Goal: Task Accomplishment & Management: Complete application form

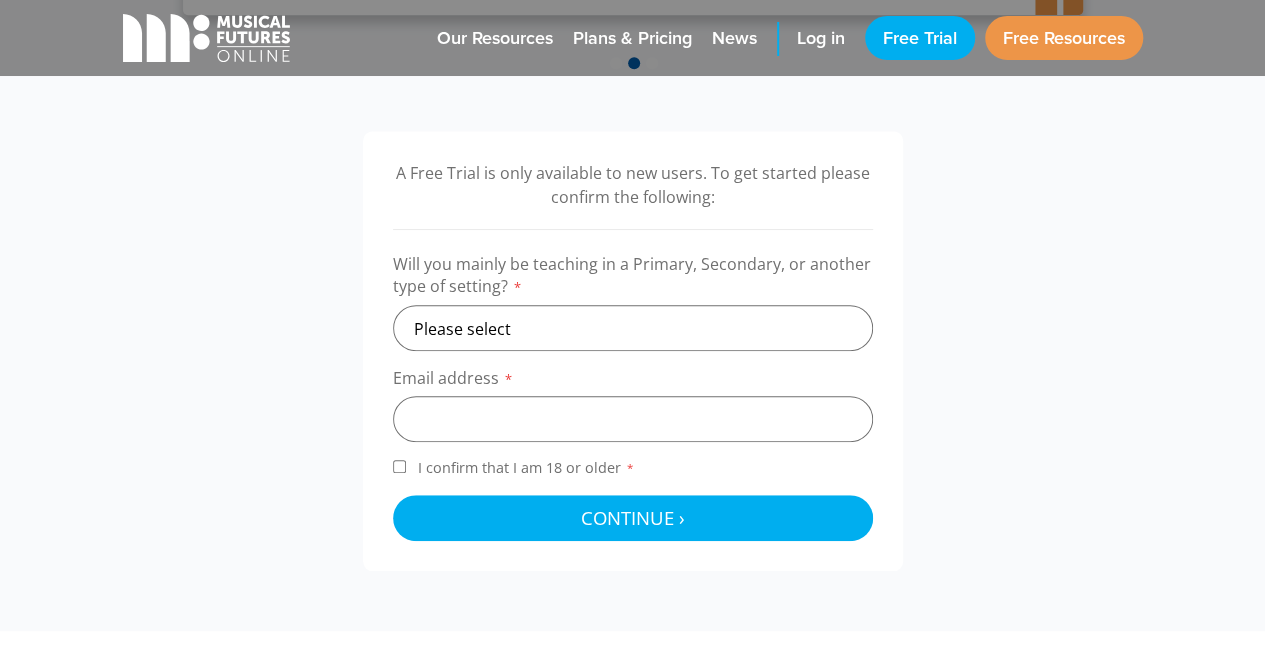
scroll to position [593, 0]
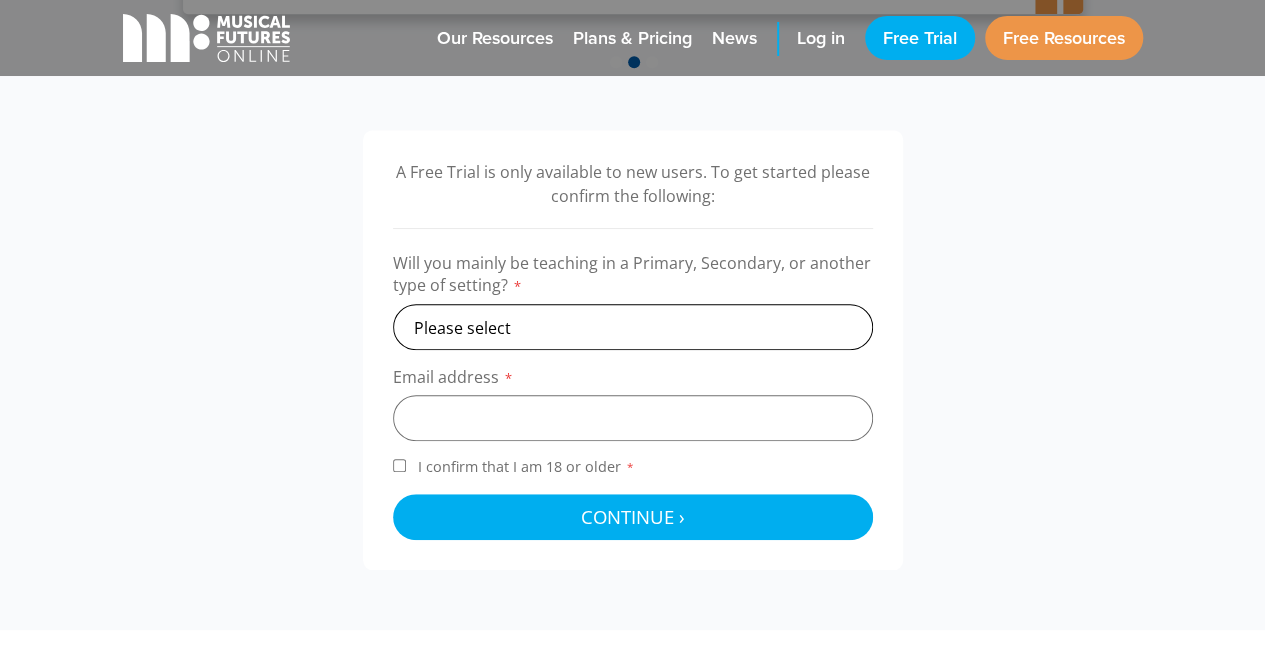
click at [538, 331] on select "Please select Primary Secondary Other" at bounding box center [633, 327] width 480 height 46
select select "secondary"
click at [393, 304] on select "Please select Primary Secondary Other" at bounding box center [633, 327] width 480 height 46
click at [439, 420] on input "email" at bounding box center [633, 418] width 480 height 46
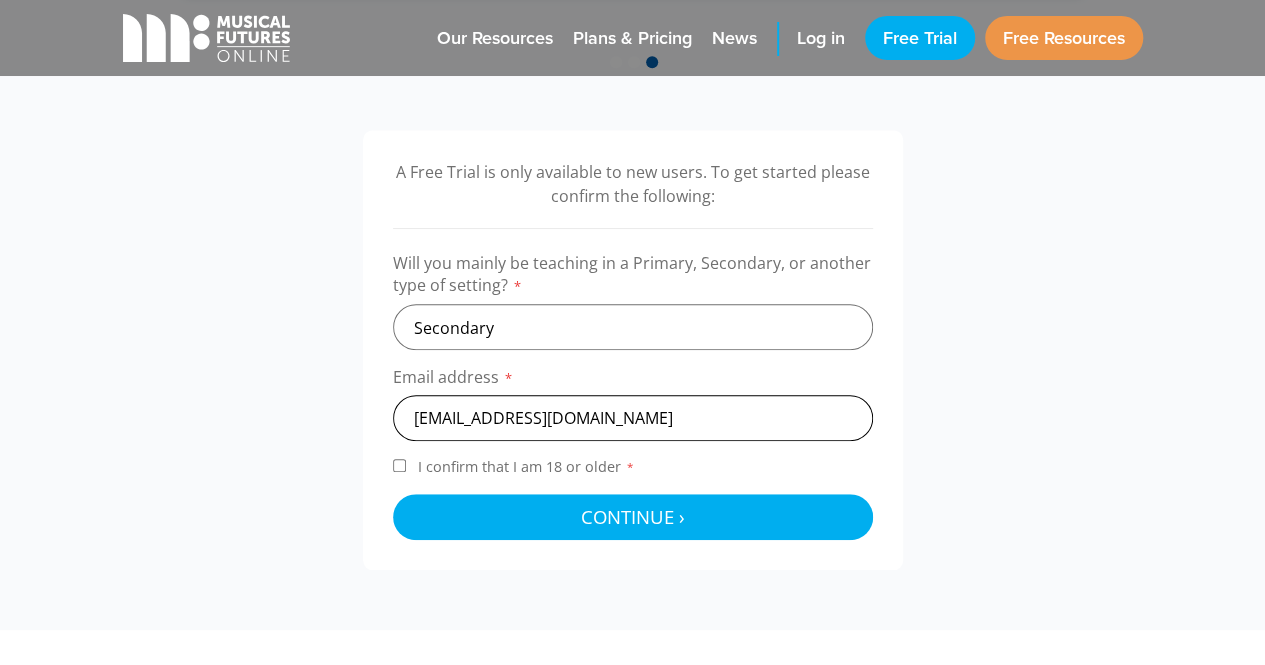
type input "[EMAIL_ADDRESS][DOMAIN_NAME]"
click at [399, 463] on input "I confirm that I am 18 or older *" at bounding box center [399, 465] width 13 height 13
checkbox input "true"
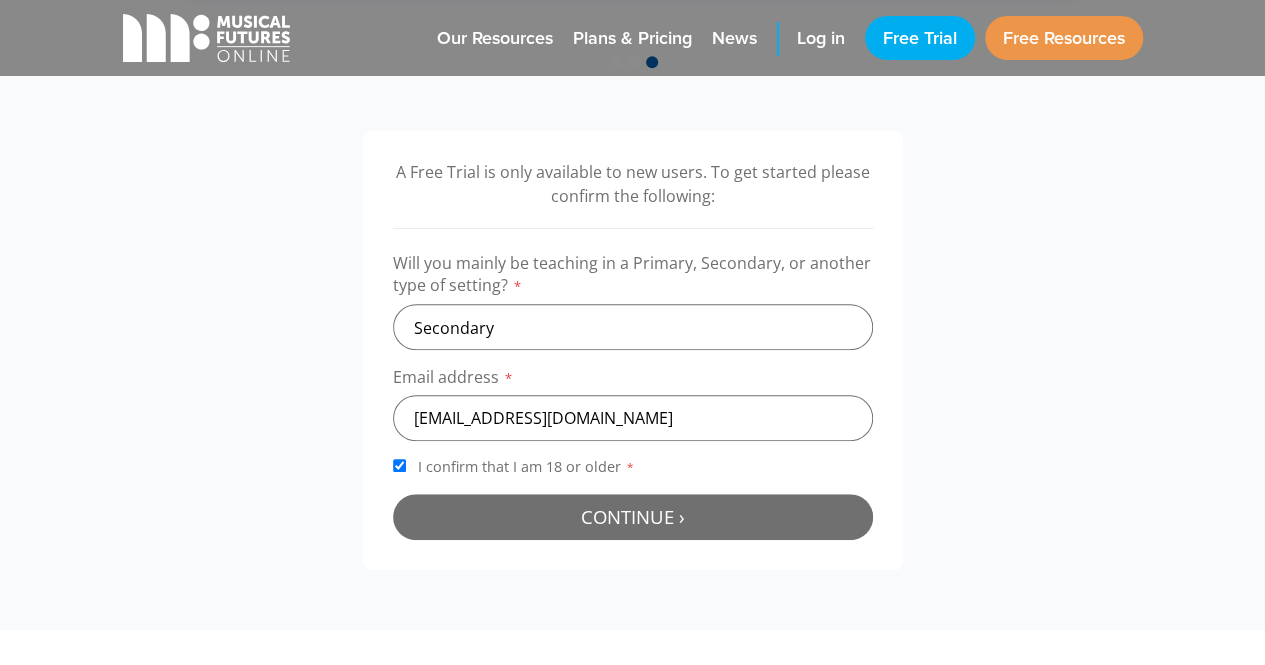
click at [521, 502] on button "Continue › Checking your details..." at bounding box center [633, 517] width 480 height 46
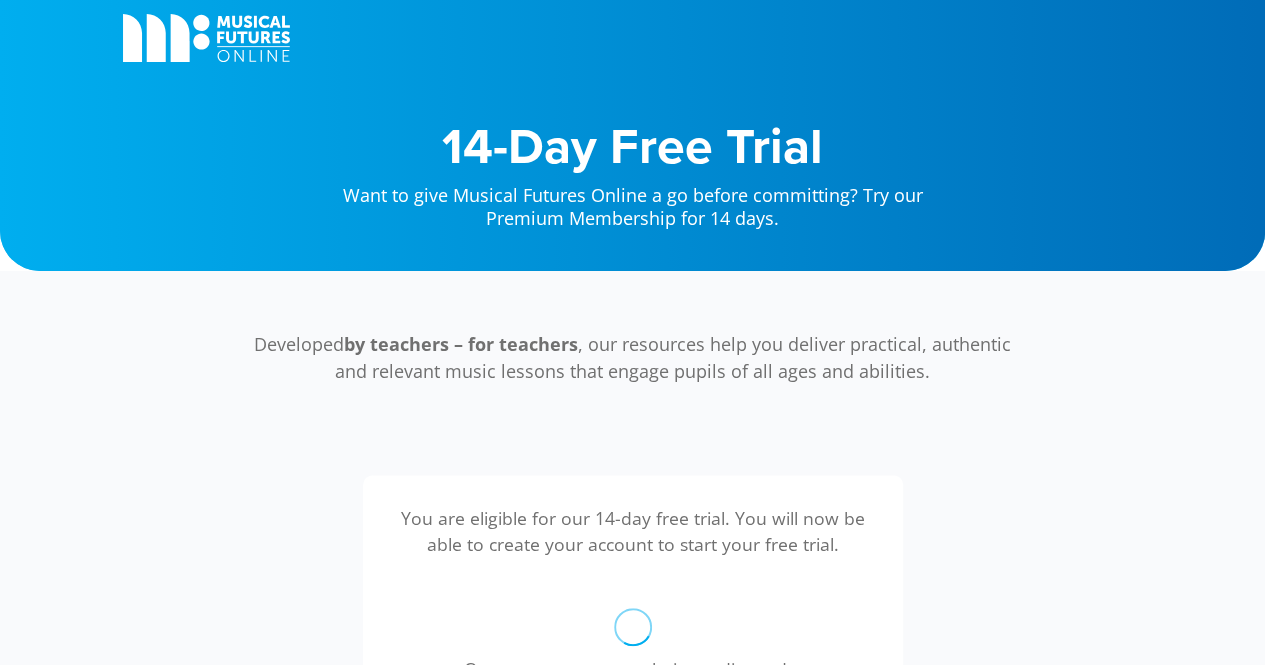
scroll to position [642, 0]
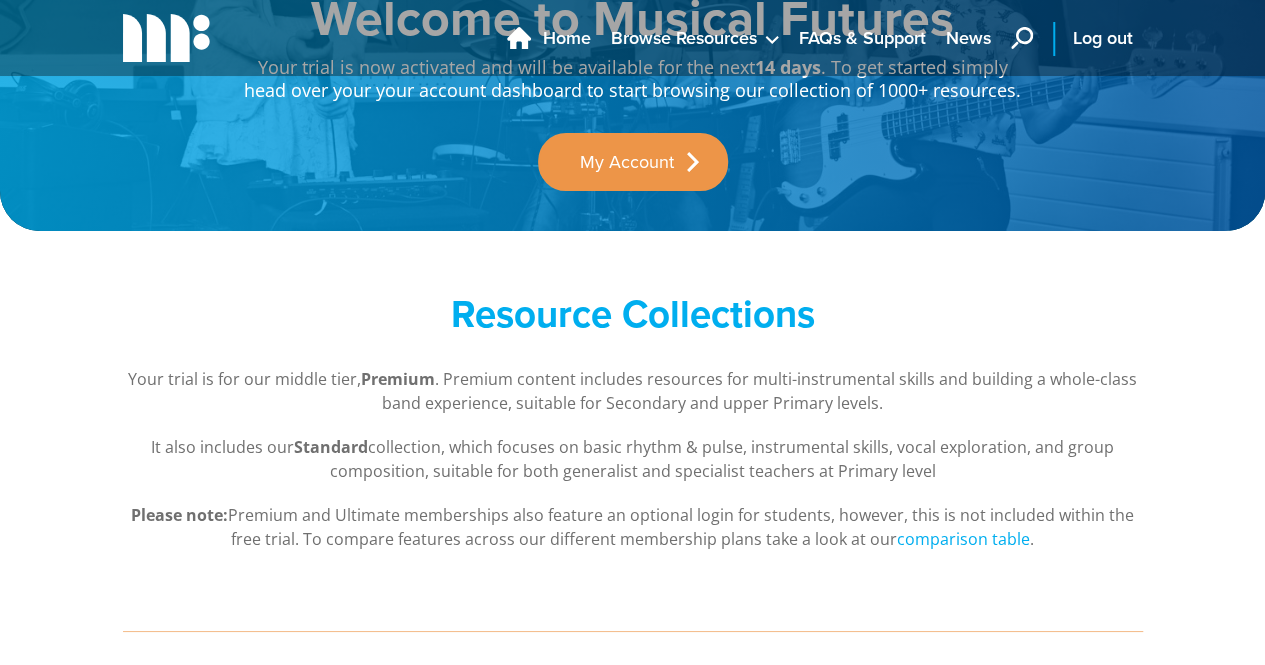
scroll to position [134, 0]
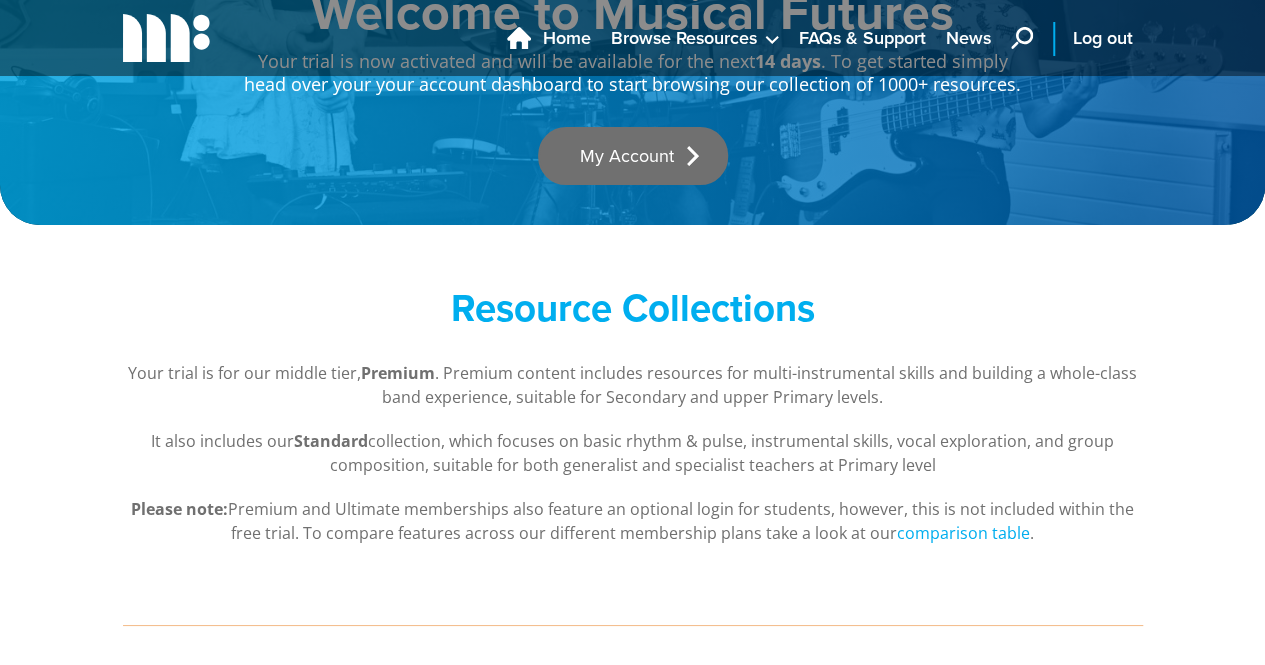
click at [632, 152] on link "My Account" at bounding box center [633, 156] width 190 height 58
